Goal: Information Seeking & Learning: Learn about a topic

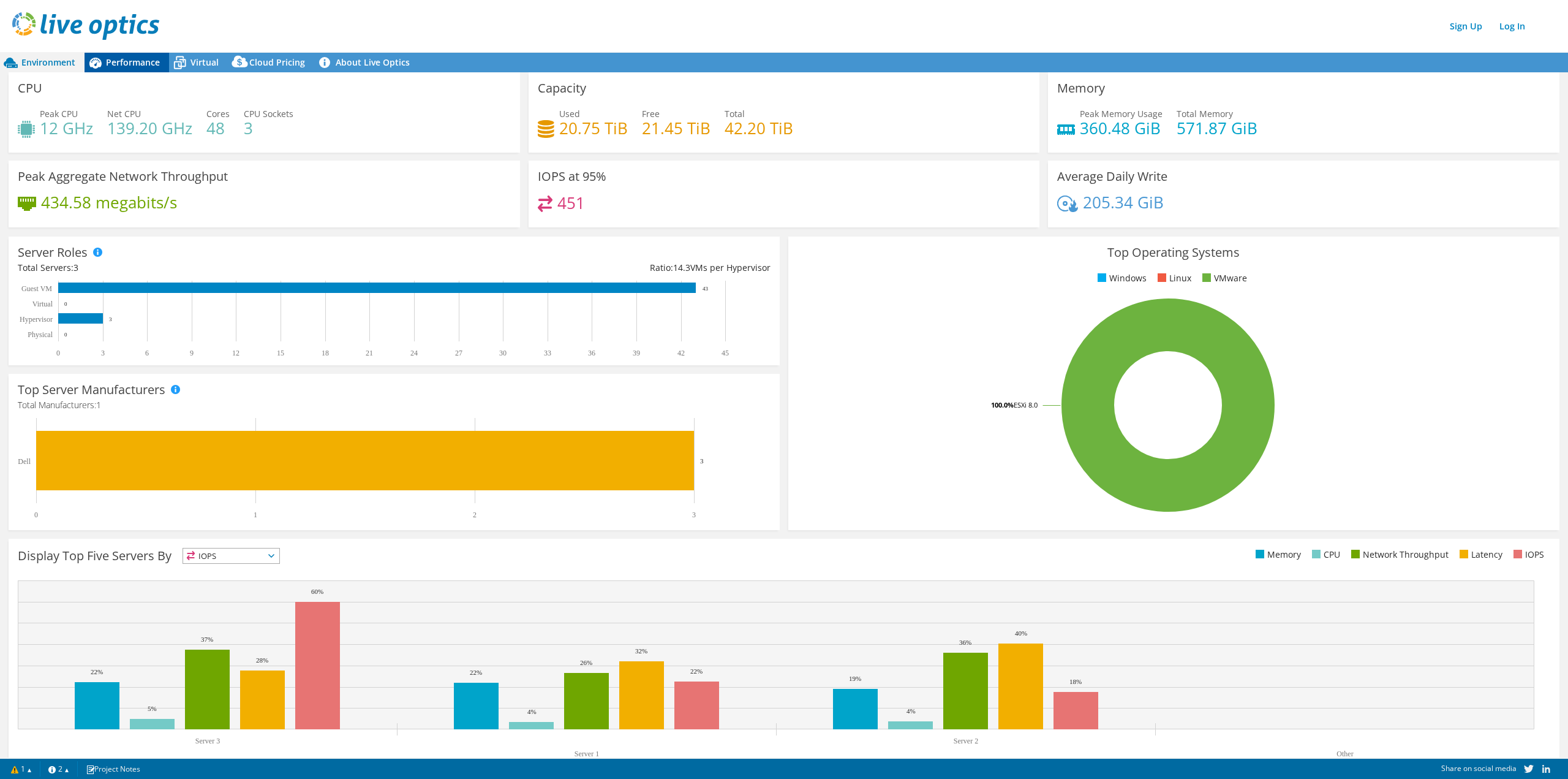
click at [126, 63] on span "Performance" at bounding box center [133, 62] width 54 height 11
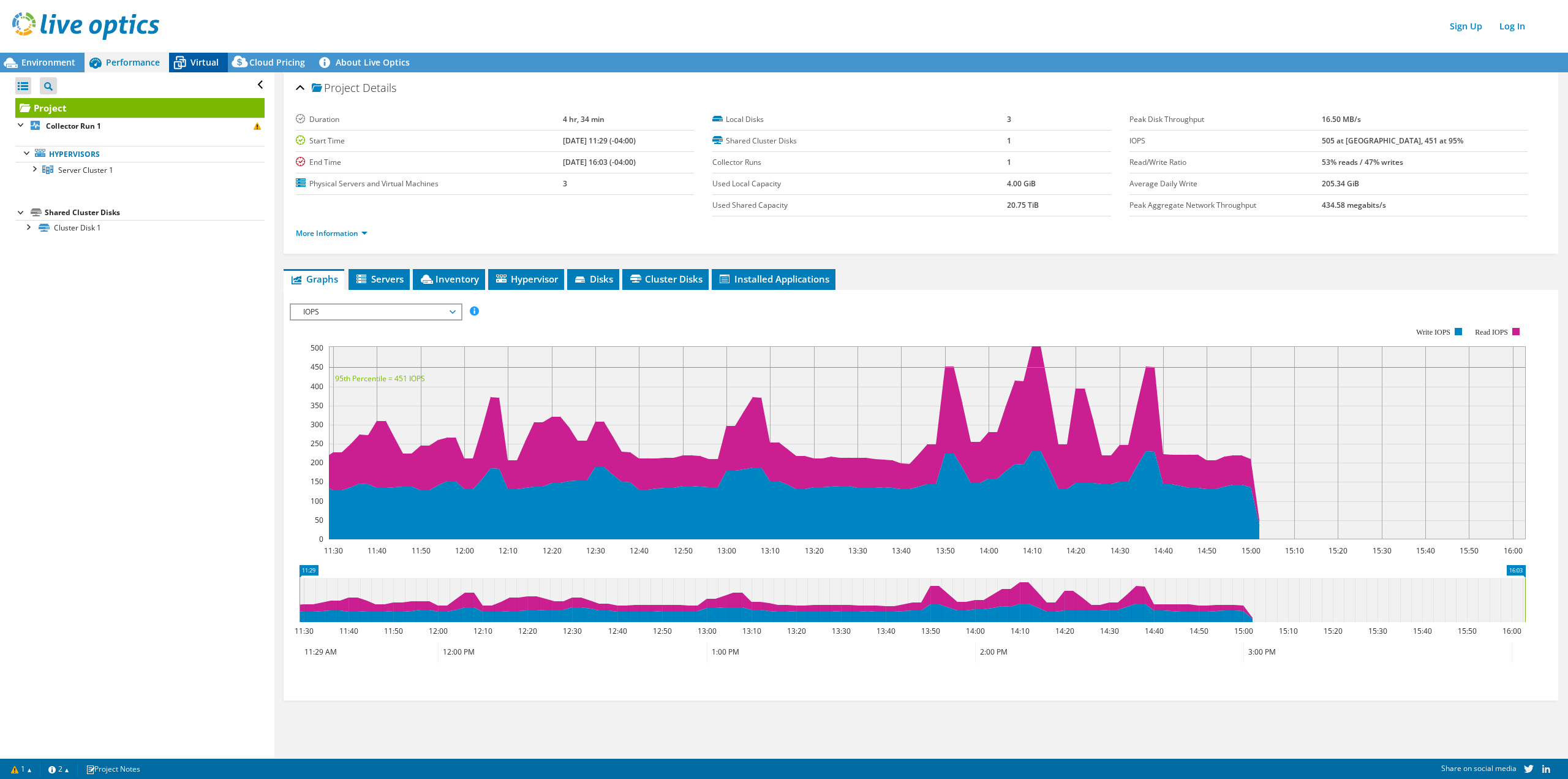
click at [194, 62] on span "Virtual" at bounding box center [204, 62] width 28 height 11
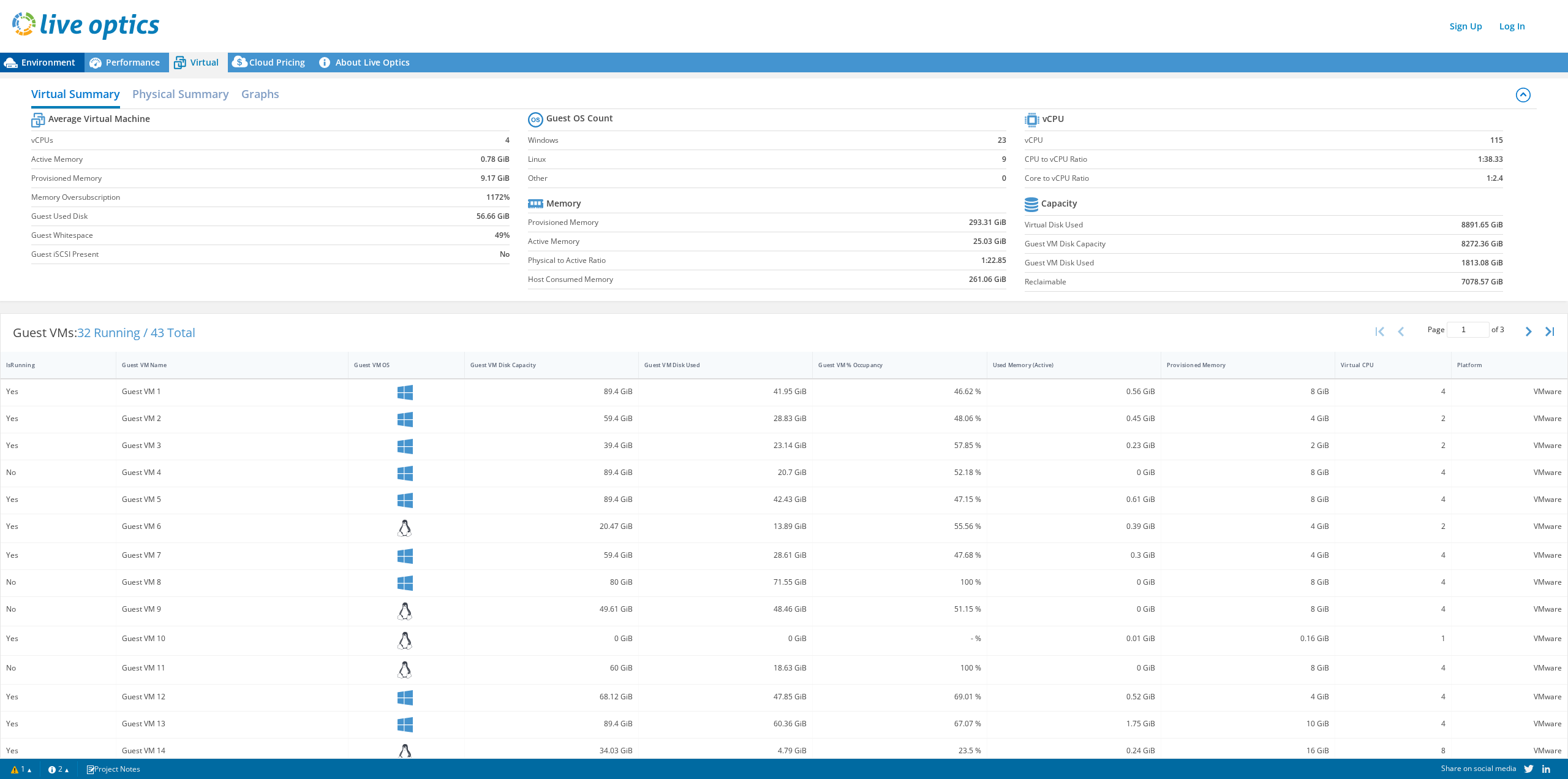
click at [52, 59] on span "Environment" at bounding box center [48, 62] width 54 height 11
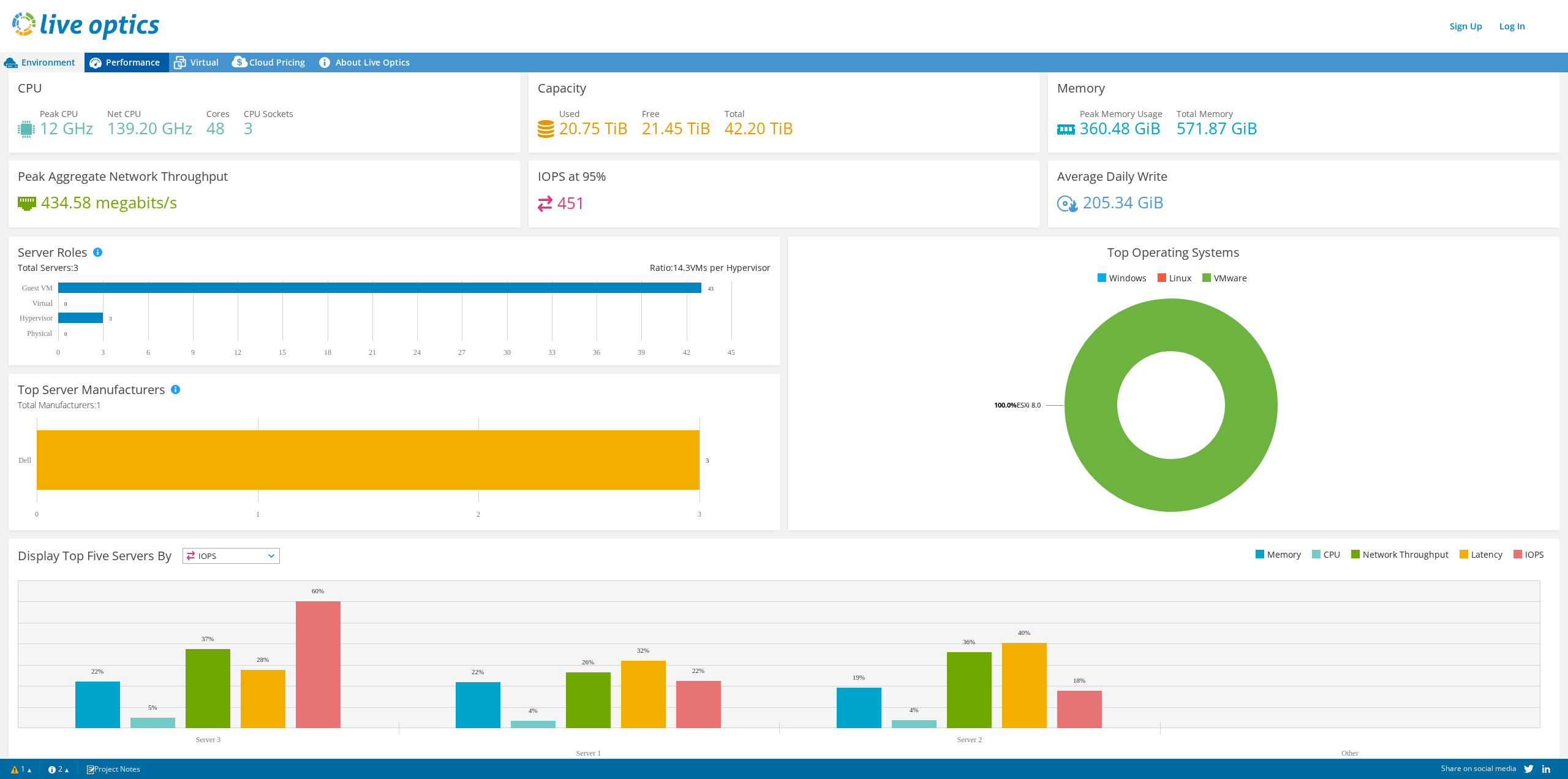
click at [114, 61] on span "Performance" at bounding box center [133, 62] width 54 height 11
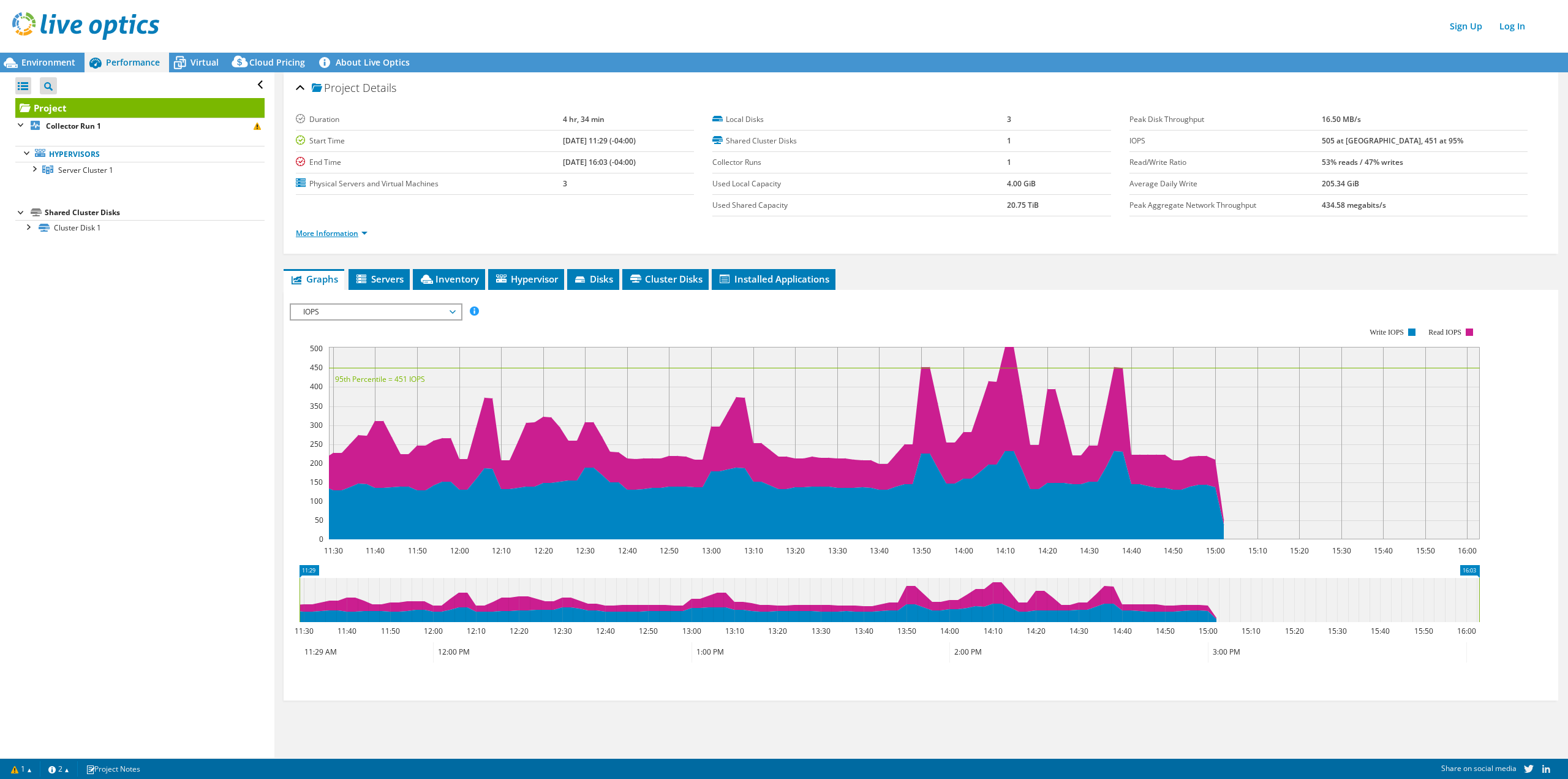
click at [318, 234] on link "More Information" at bounding box center [332, 233] width 72 height 11
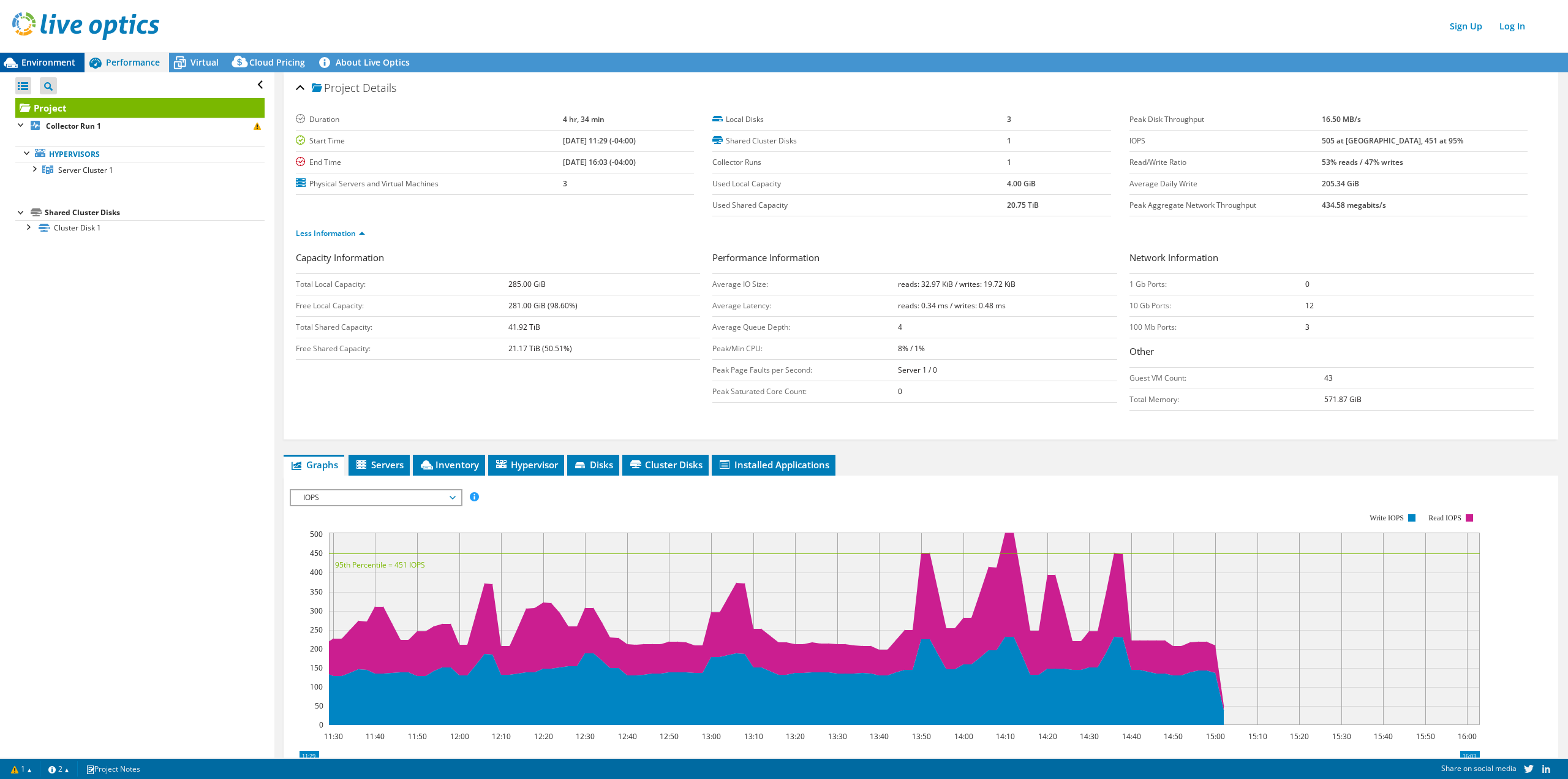
click at [70, 61] on span "Environment" at bounding box center [48, 62] width 54 height 11
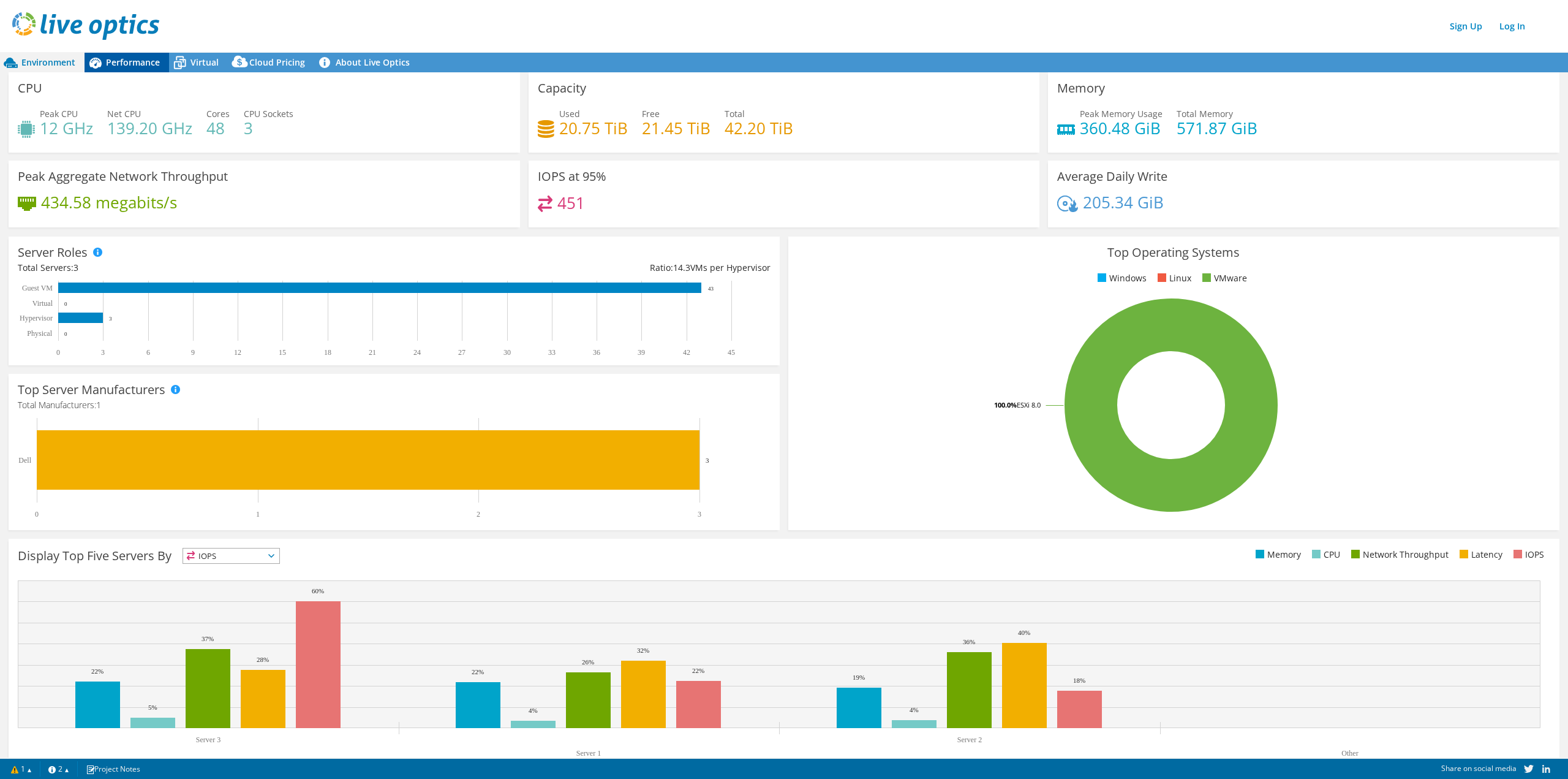
click at [120, 66] on span "Performance" at bounding box center [133, 62] width 54 height 11
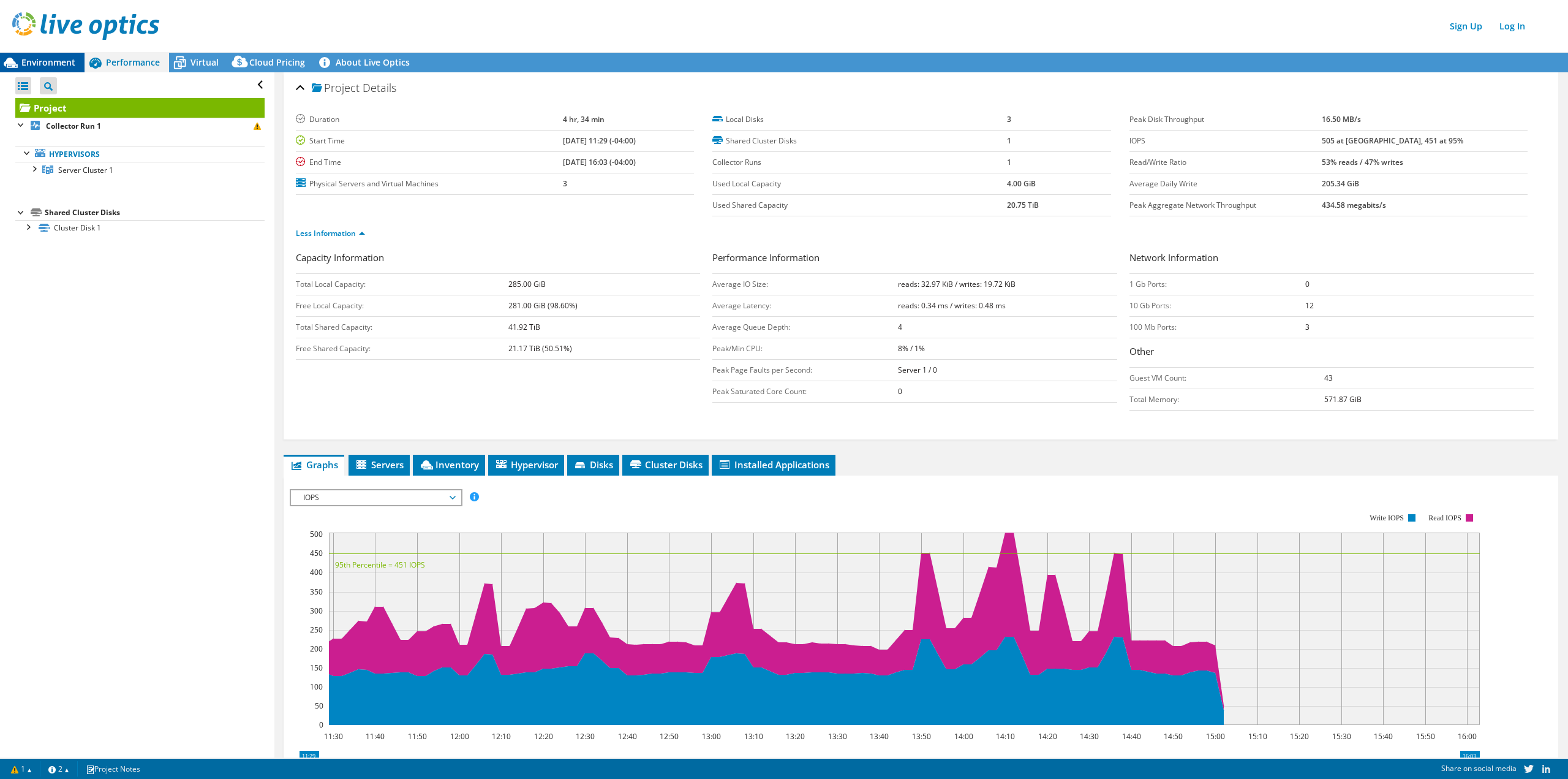
click at [65, 63] on span "Environment" at bounding box center [48, 62] width 54 height 11
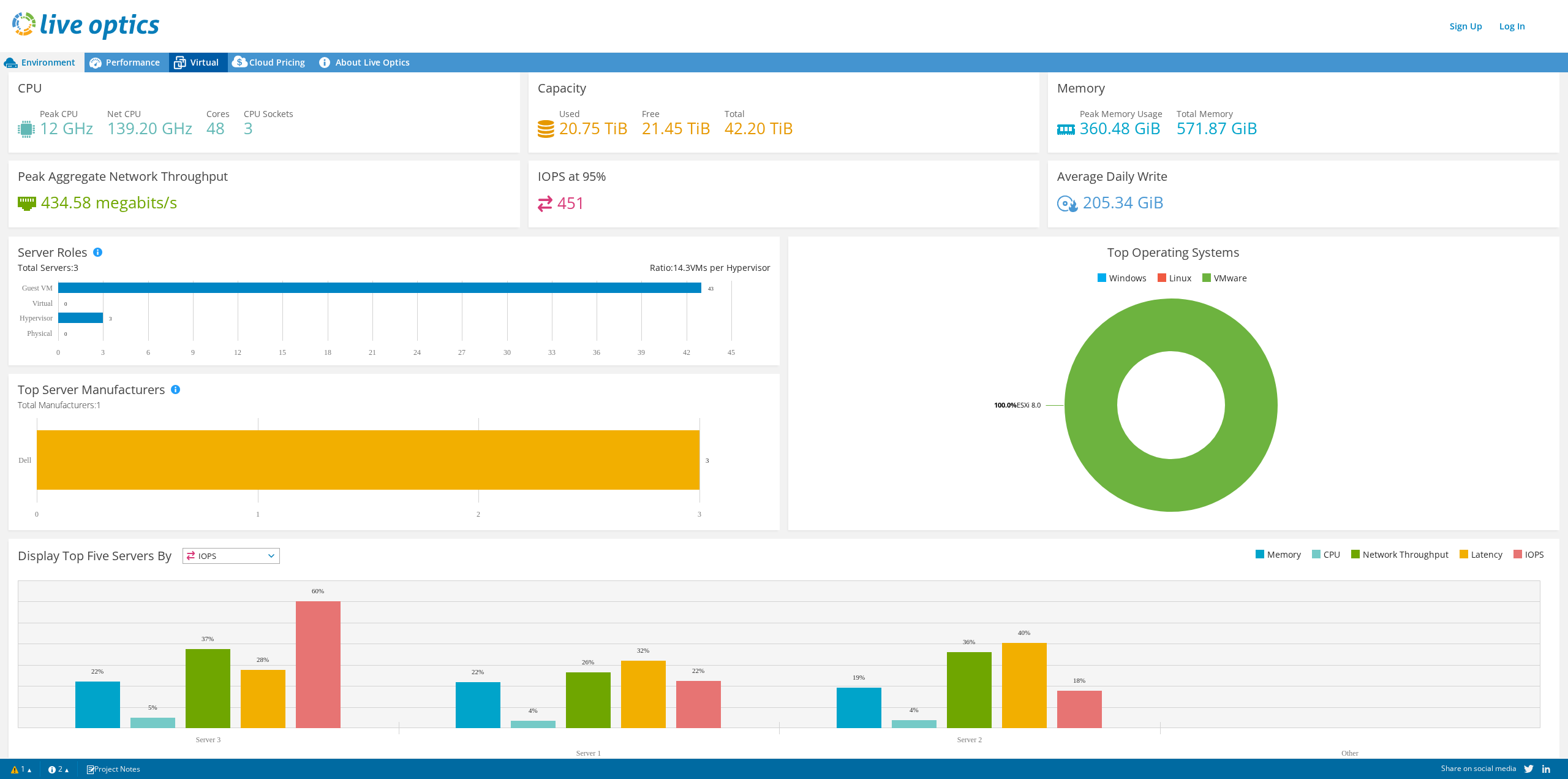
click at [202, 69] on div "Virtual" at bounding box center [198, 62] width 59 height 20
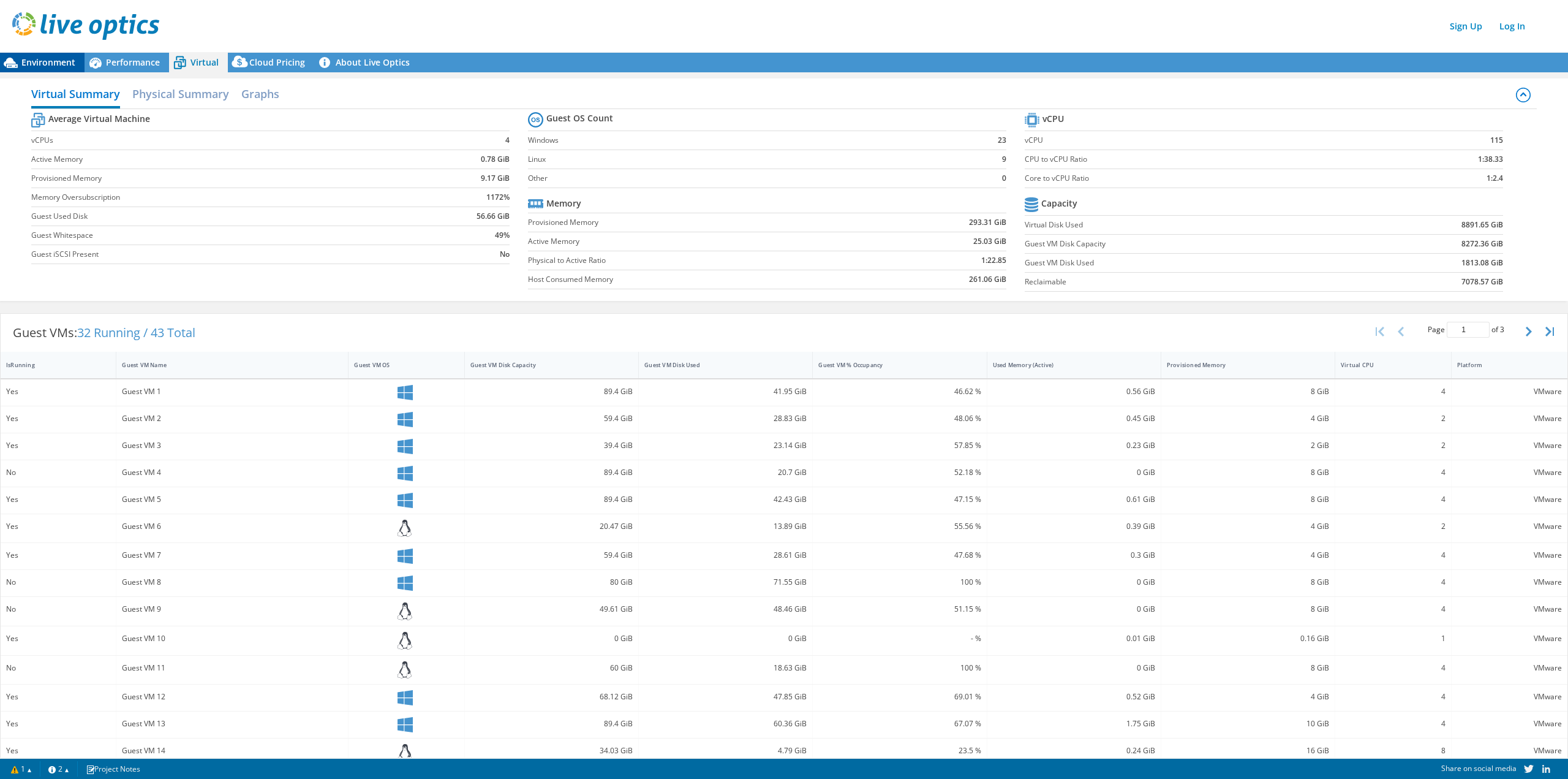
click at [37, 64] on span "Environment" at bounding box center [48, 62] width 54 height 11
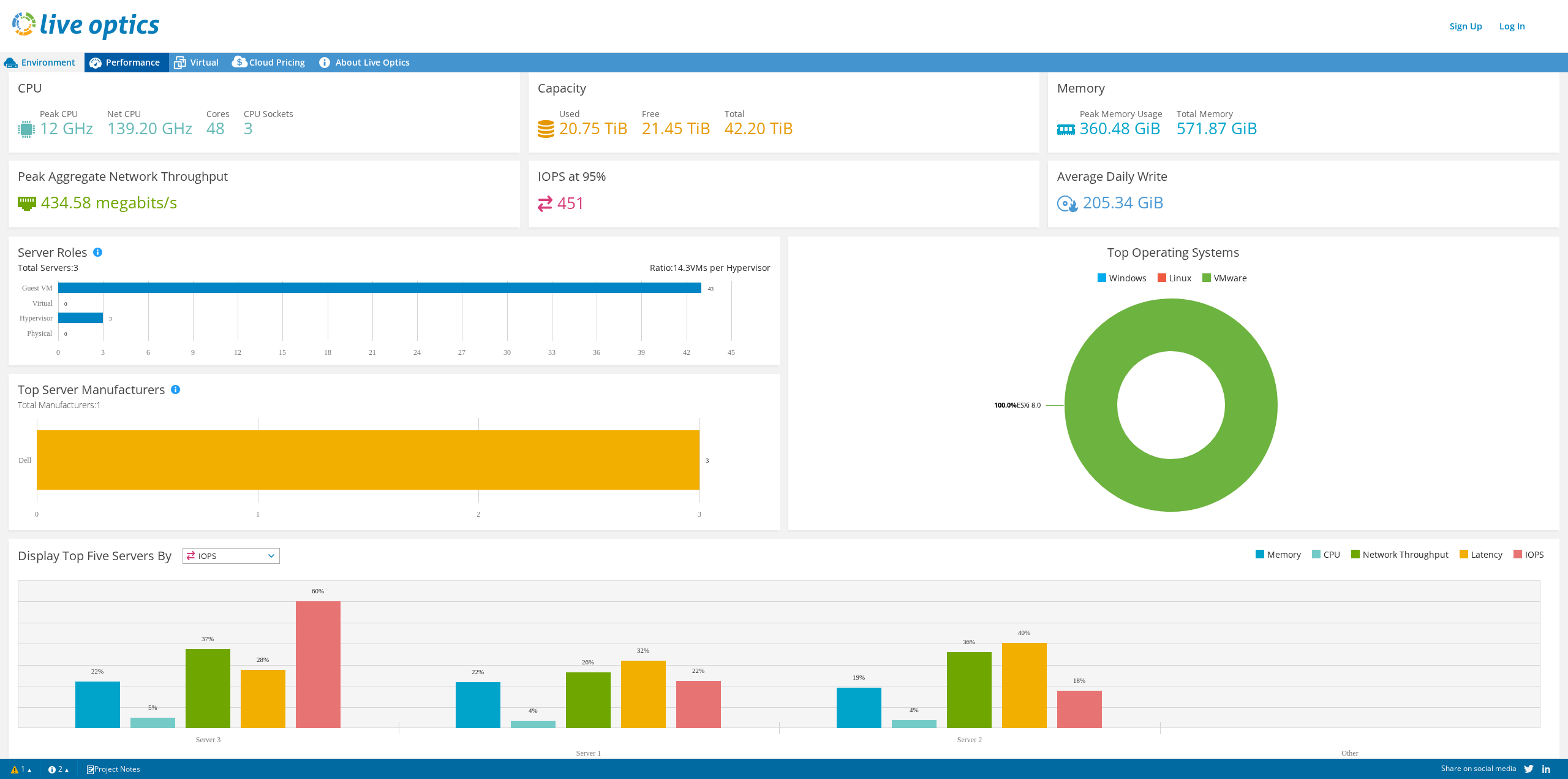
click at [142, 61] on span "Performance" at bounding box center [133, 62] width 54 height 11
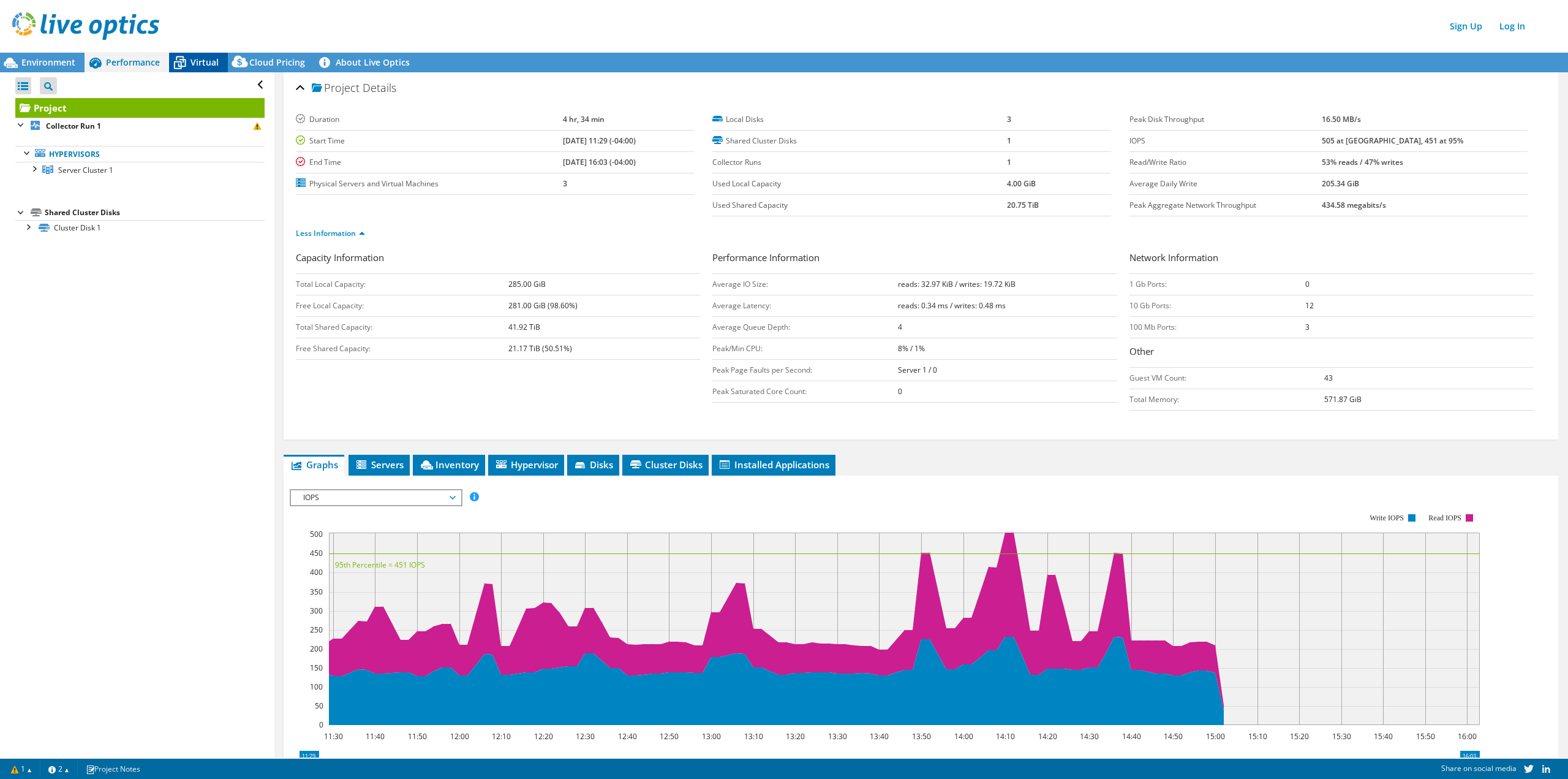
click at [197, 66] on span "Virtual" at bounding box center [204, 62] width 28 height 11
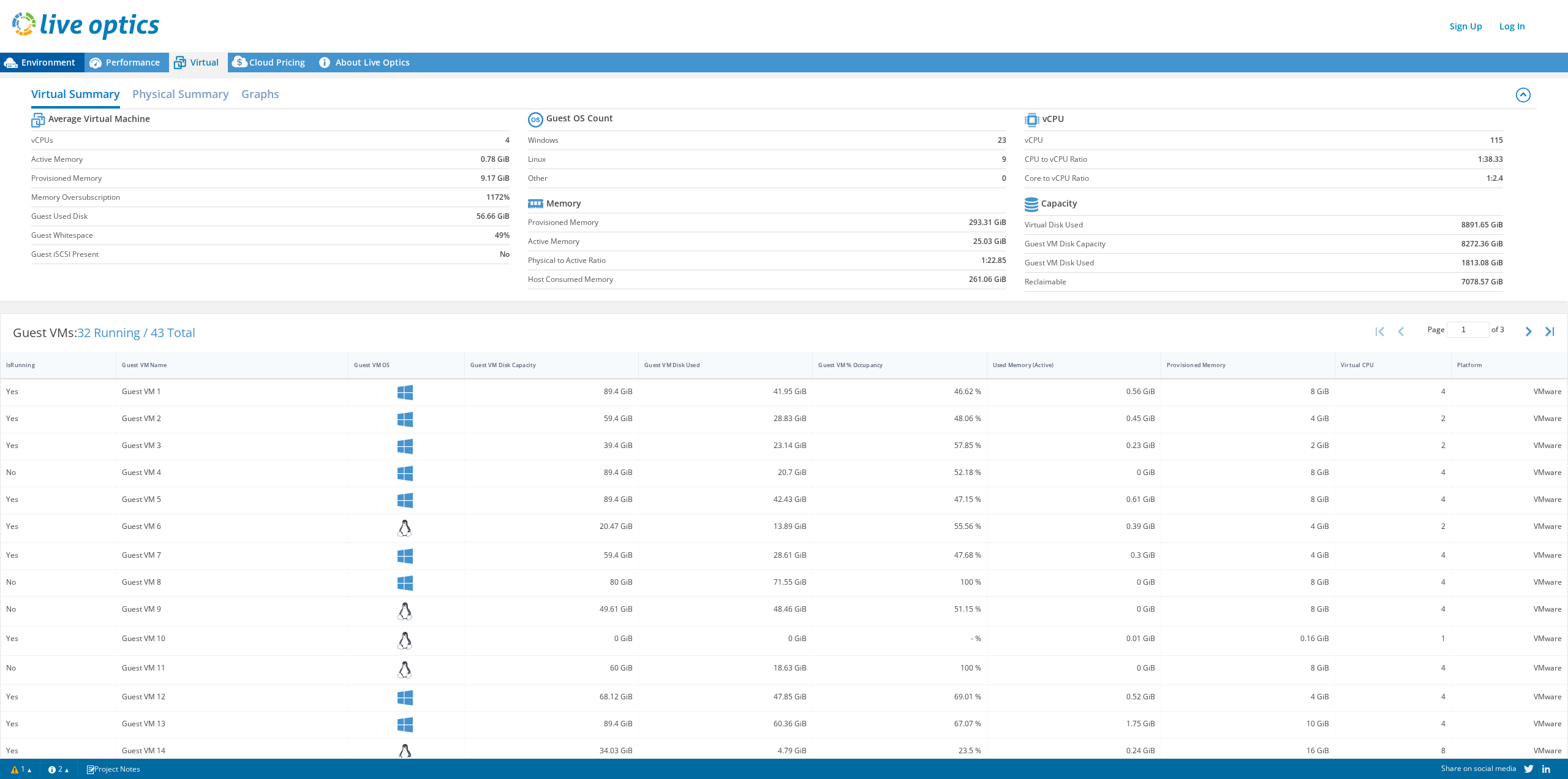
click at [45, 68] on span "Environment" at bounding box center [48, 62] width 54 height 11
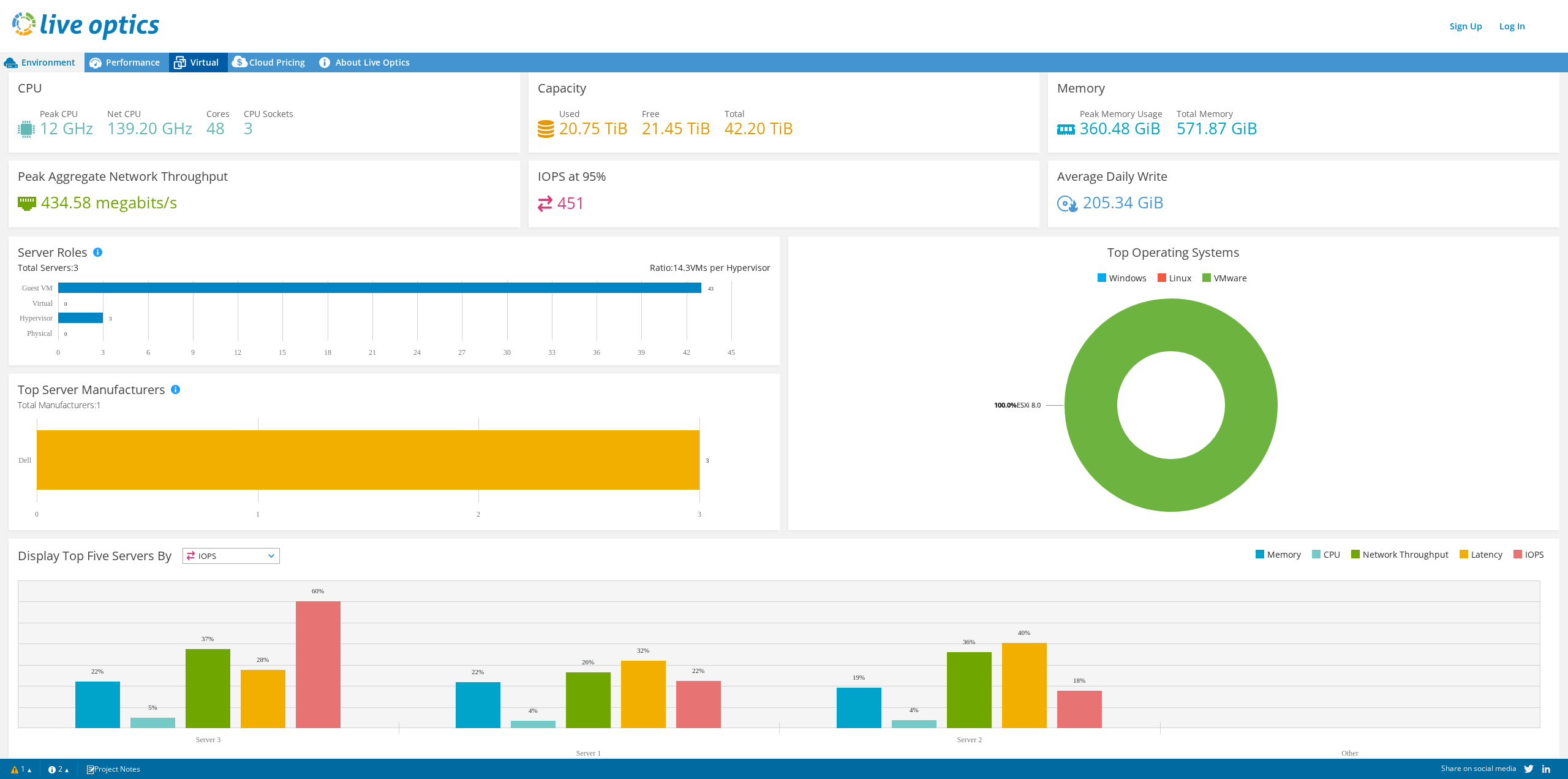
click at [193, 66] on span "Virtual" at bounding box center [204, 62] width 28 height 11
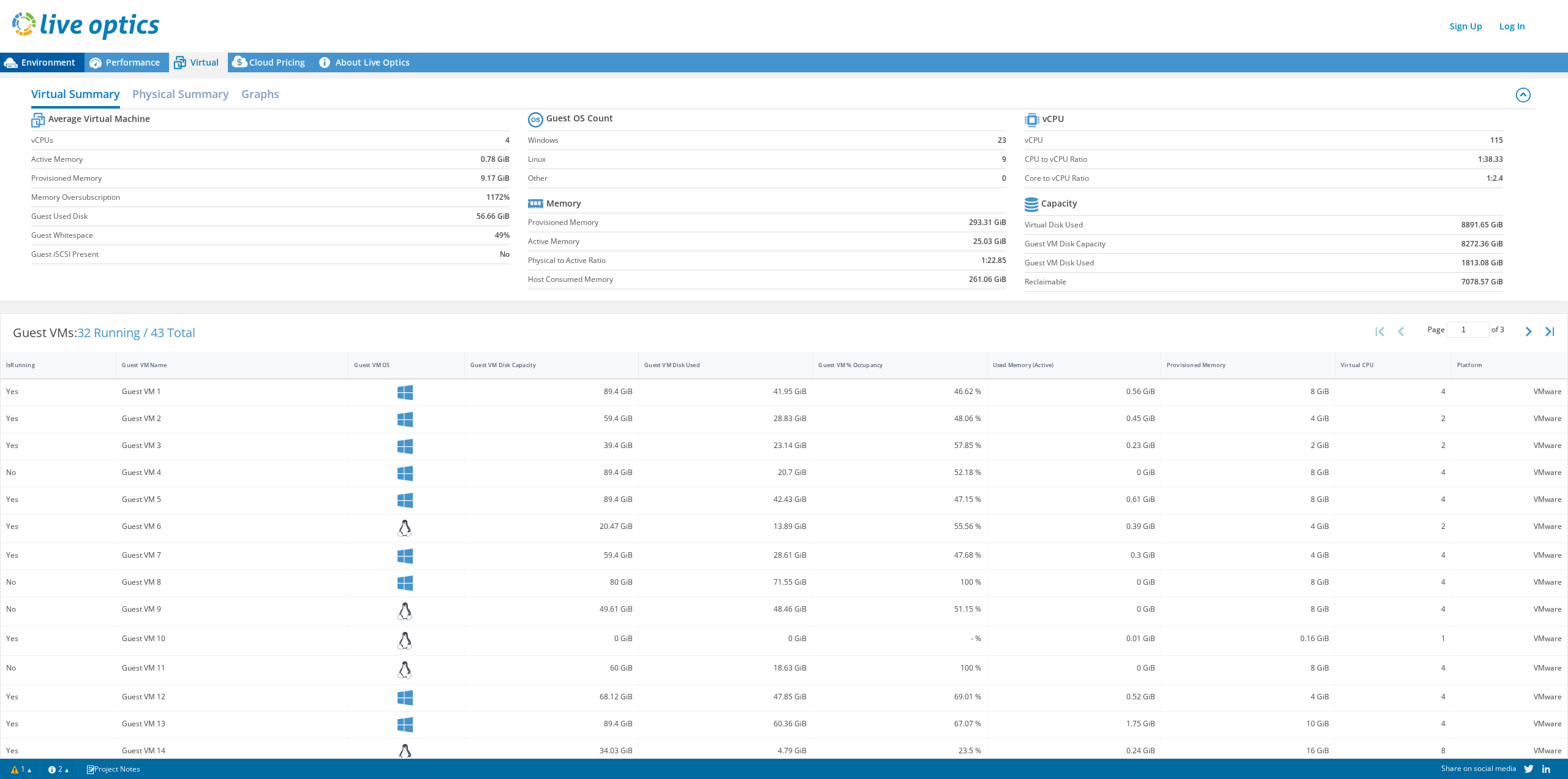
click at [68, 64] on span "Environment" at bounding box center [48, 62] width 54 height 11
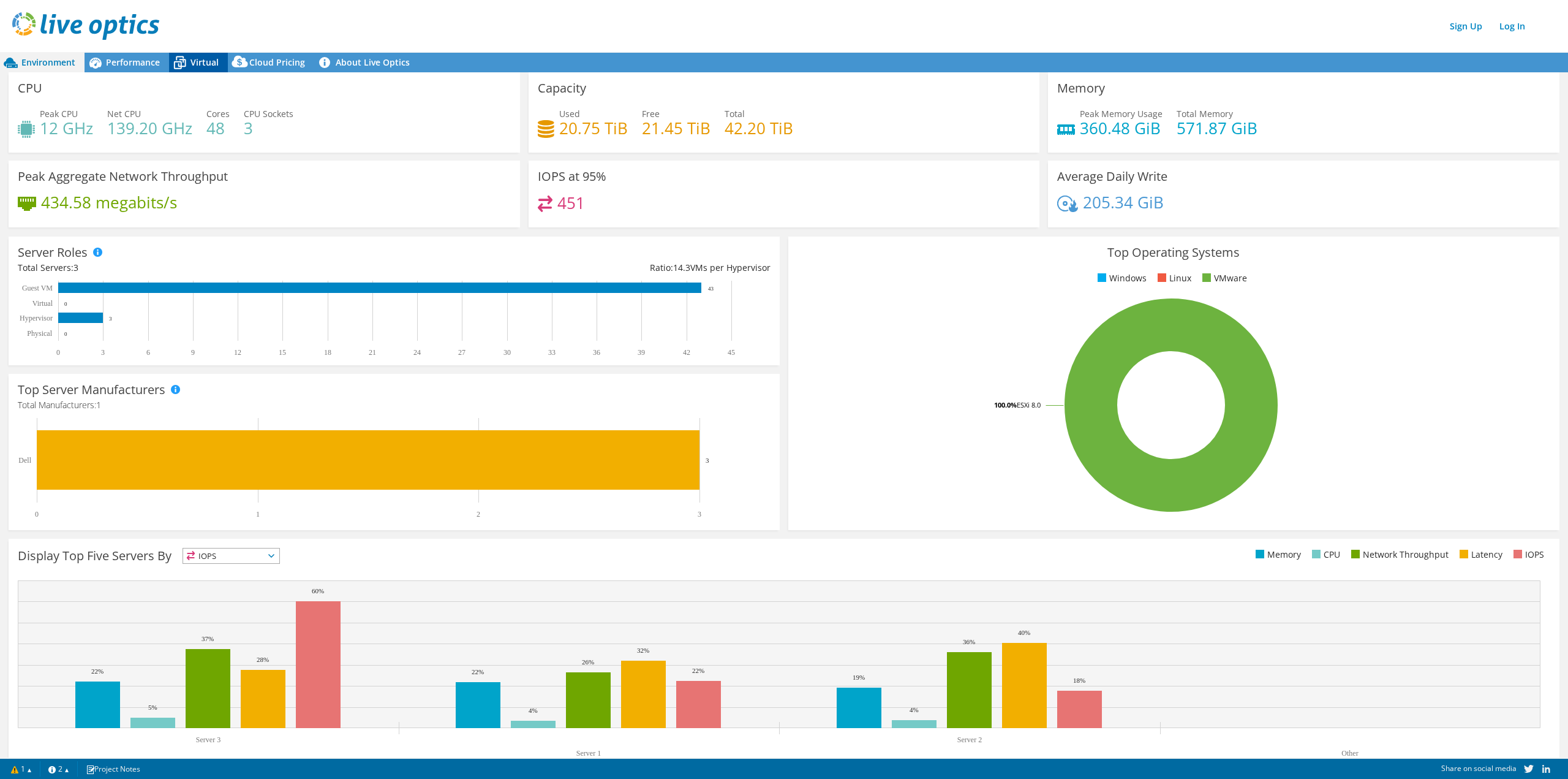
click at [193, 63] on span "Virtual" at bounding box center [204, 62] width 28 height 11
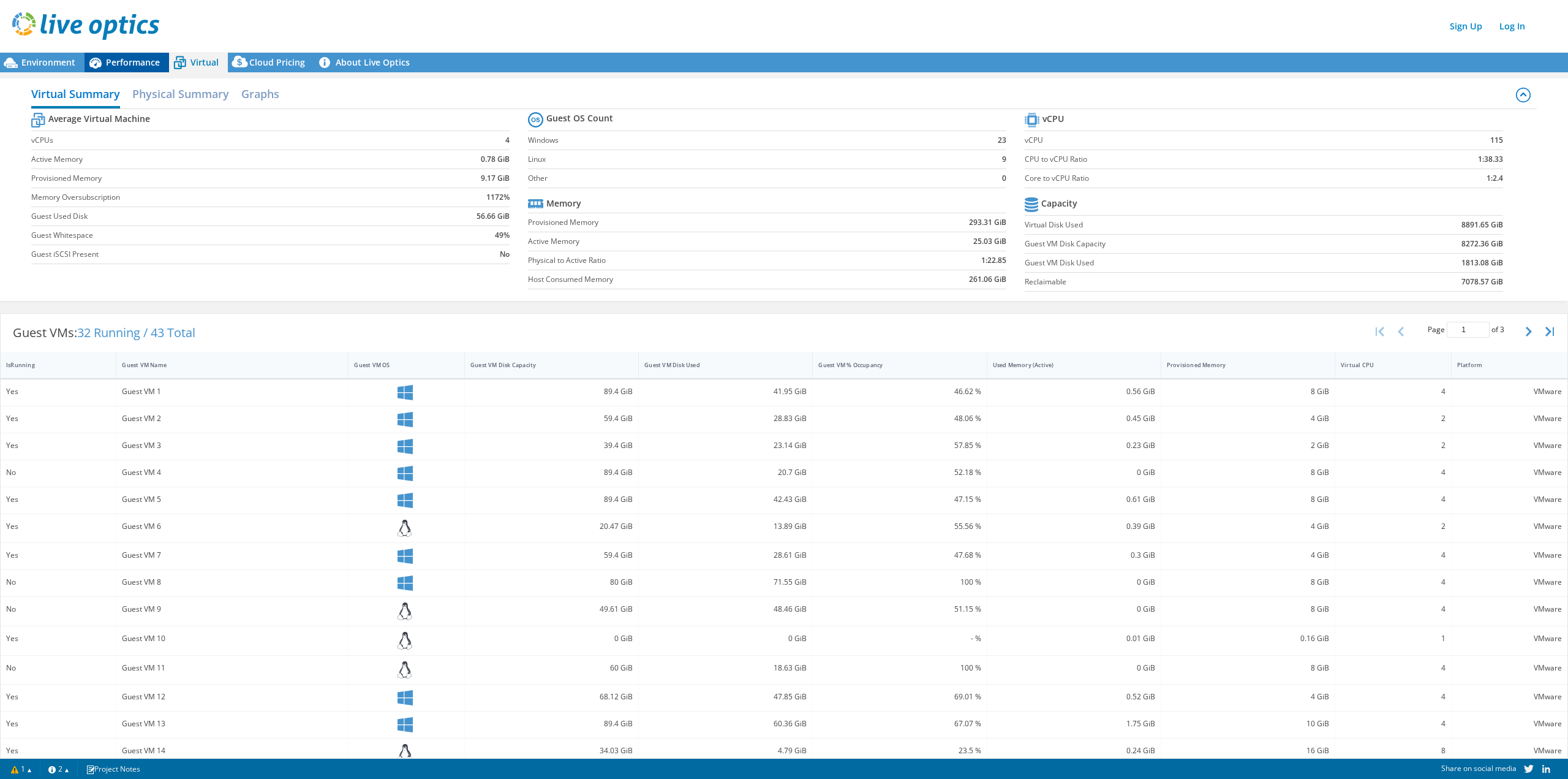
click at [139, 67] on span "Performance" at bounding box center [133, 62] width 54 height 11
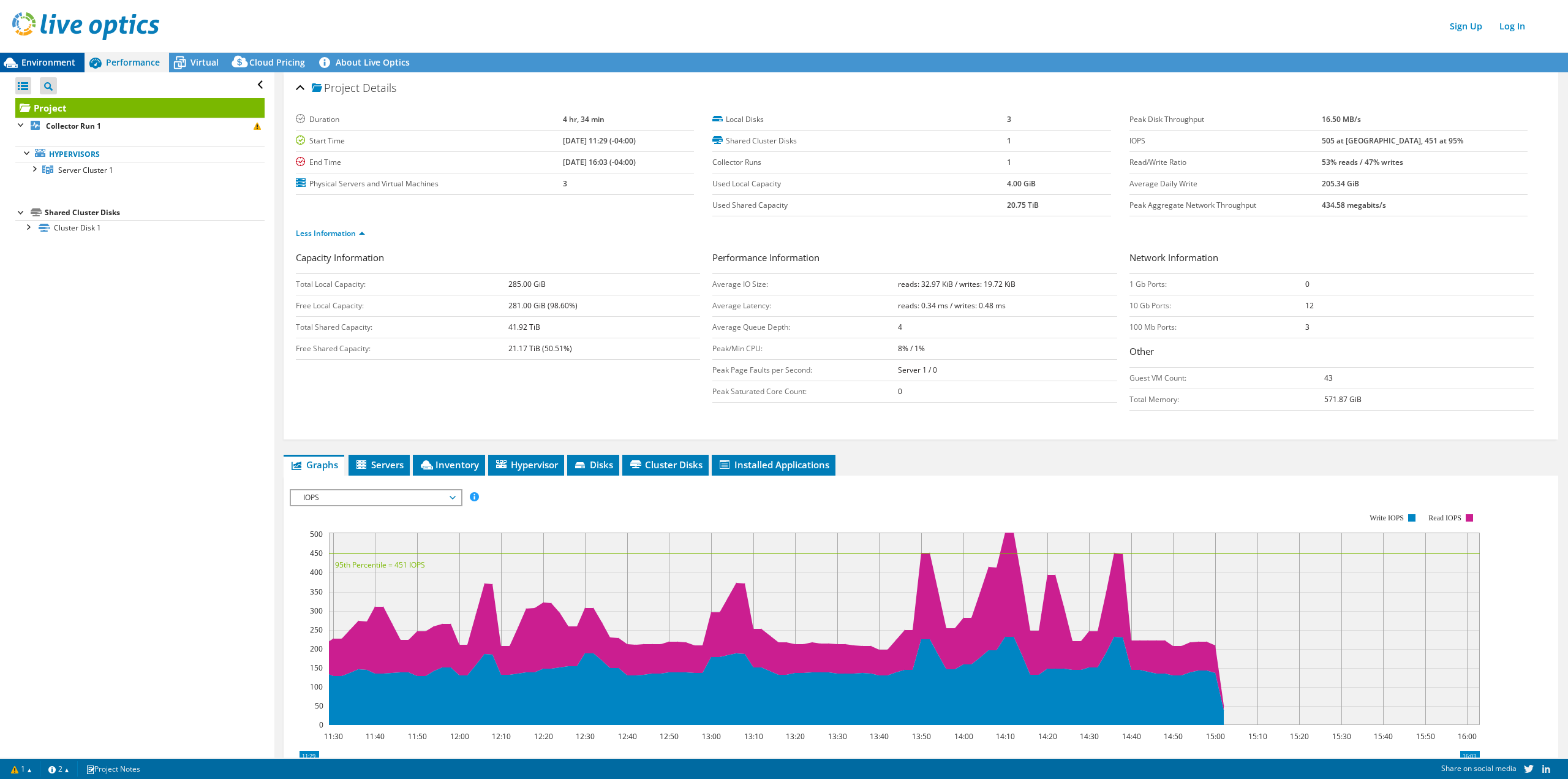
click at [52, 63] on span "Environment" at bounding box center [48, 62] width 54 height 11
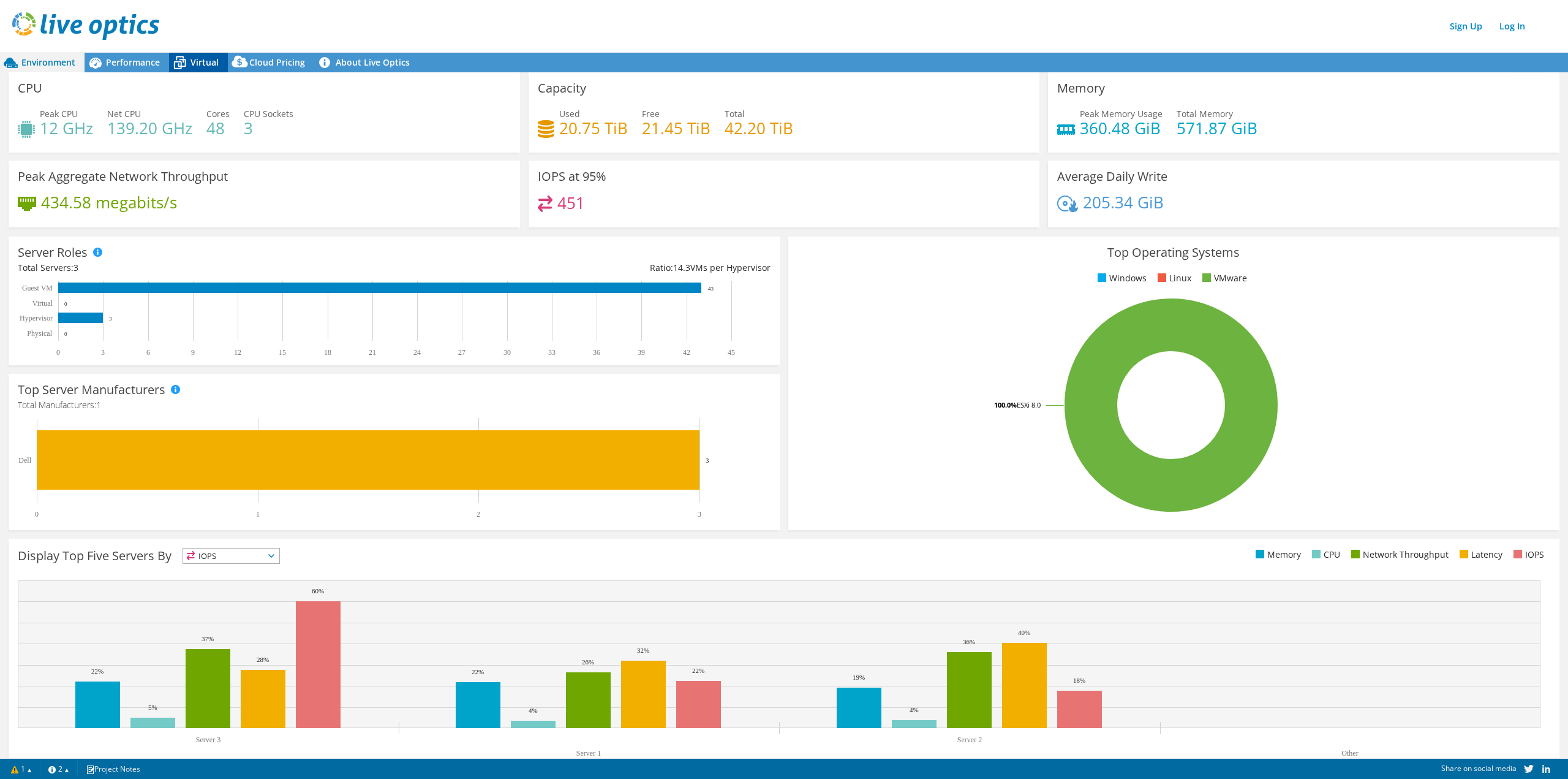
click at [212, 64] on span "Virtual" at bounding box center [204, 62] width 28 height 11
